Goal: Information Seeking & Learning: Learn about a topic

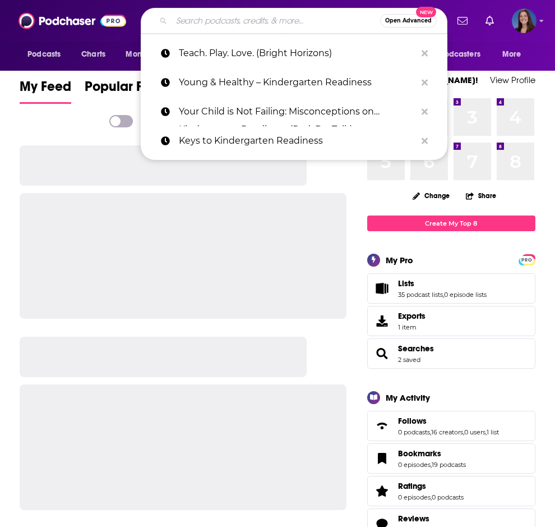
click at [246, 23] on input "Search podcasts, credits, & more..." at bounding box center [276, 21] width 209 height 18
paste input "DEEP SHALLOW DIVE PODCAST"
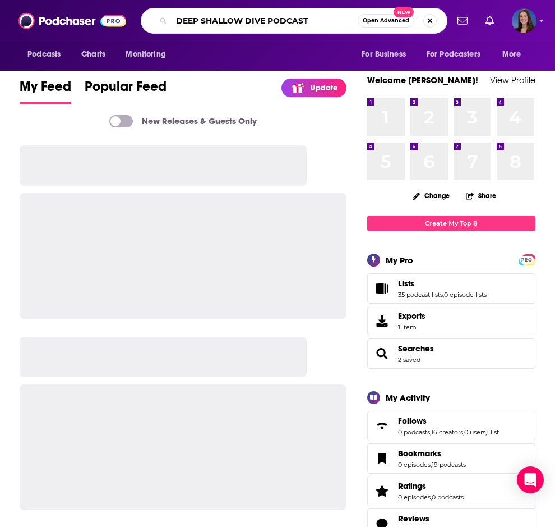
type input "DEEP SHALLOW DIVE PODCAST"
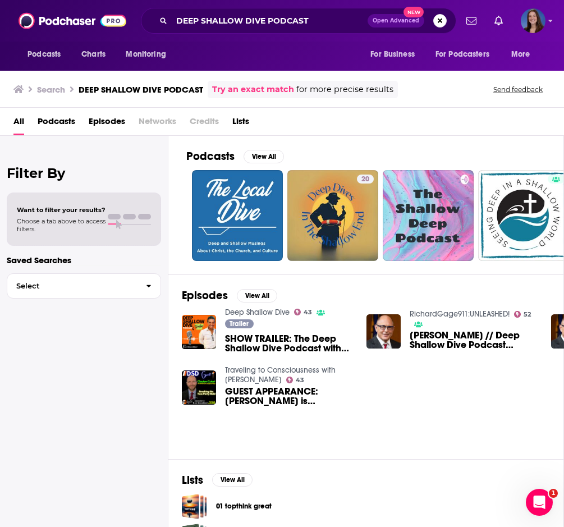
click at [286, 311] on link "Deep Shallow Dive" at bounding box center [257, 312] width 65 height 10
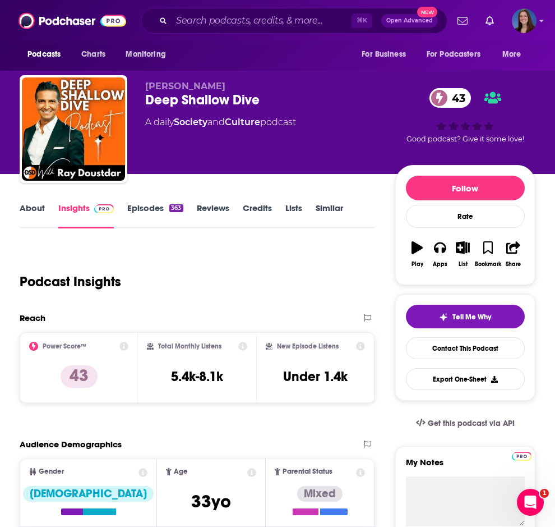
click at [31, 215] on link "About" at bounding box center [32, 216] width 25 height 26
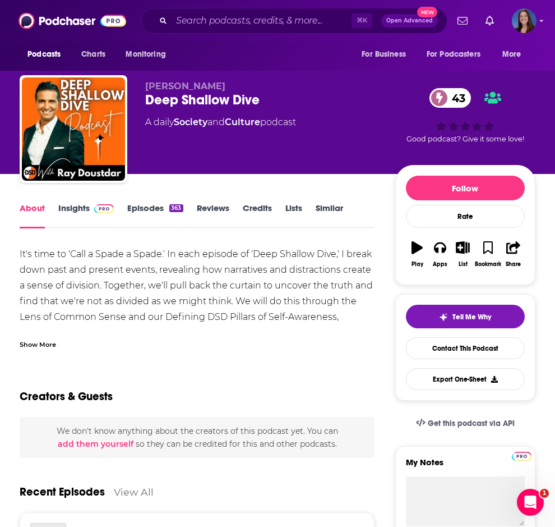
click at [57, 337] on div "Show More" at bounding box center [197, 339] width 355 height 19
